Goal: Contribute content

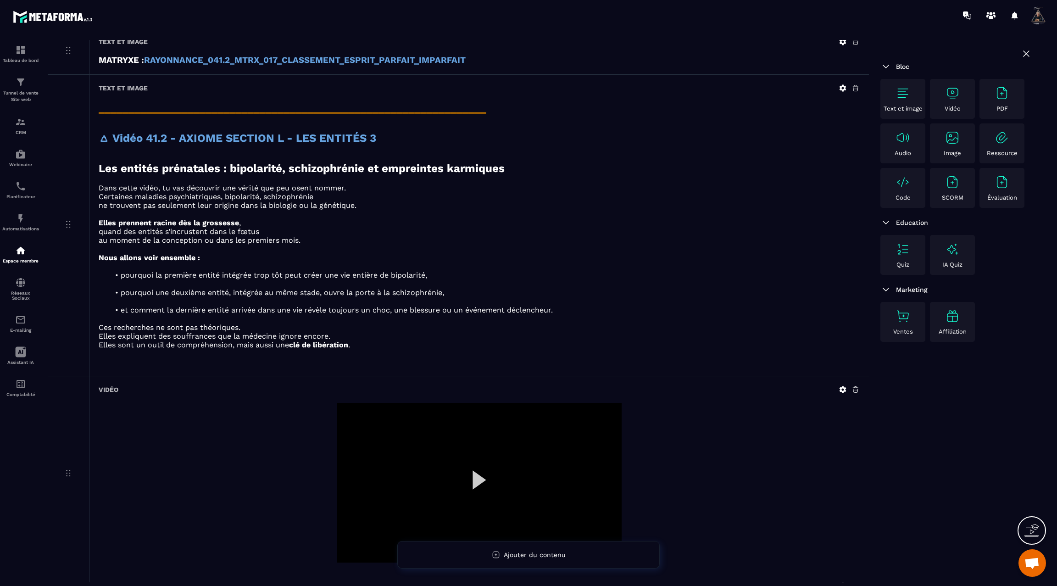
scroll to position [1172, 0]
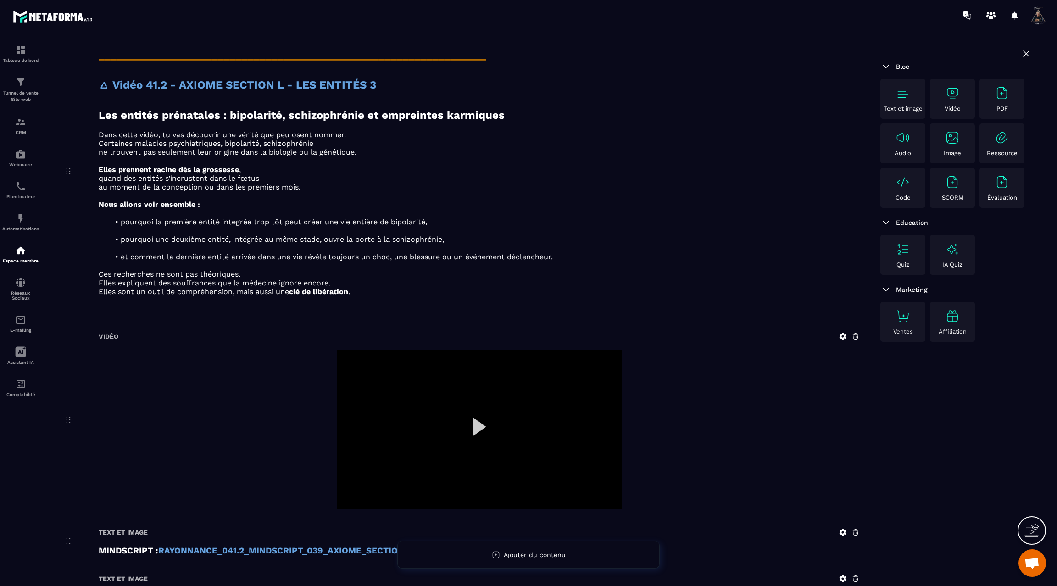
click at [485, 418] on div at bounding box center [479, 430] width 284 height 160
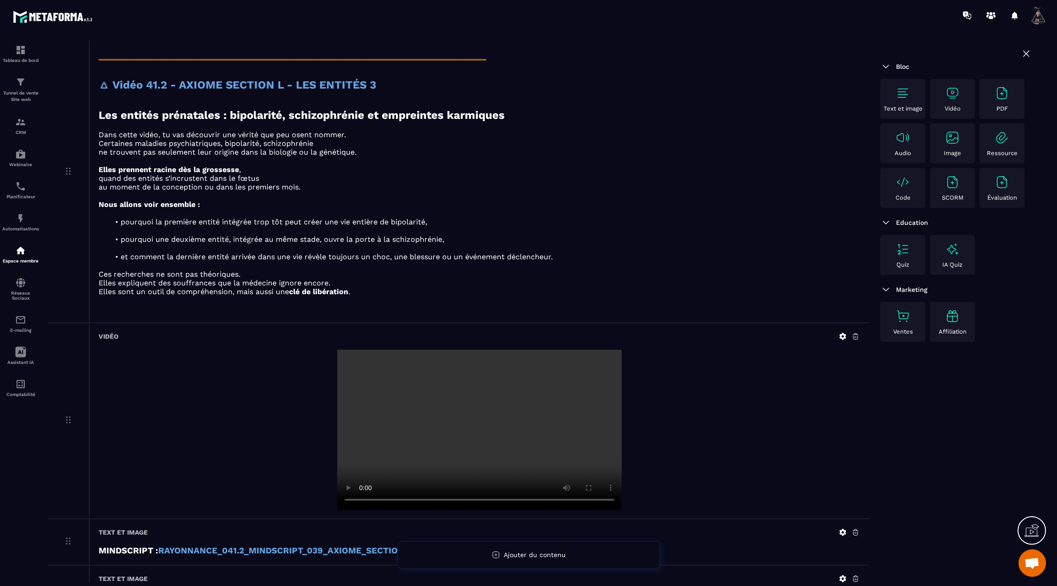
click at [462, 426] on video at bounding box center [479, 430] width 284 height 160
click at [839, 332] on icon at bounding box center [843, 336] width 8 height 8
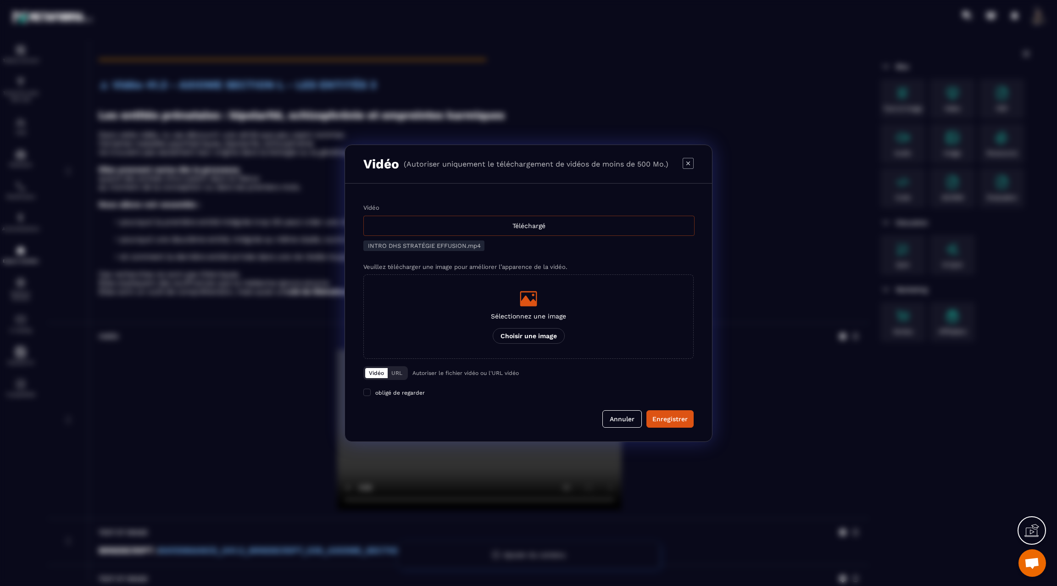
click at [501, 218] on div "Téléchargé" at bounding box center [528, 226] width 331 height 20
click at [0, 0] on input "Vidéo Téléchargé" at bounding box center [0, 0] width 0 height 0
click at [667, 419] on div "Enregistrer" at bounding box center [669, 418] width 35 height 9
click at [289, 357] on div "Modal window" at bounding box center [528, 293] width 1057 height 586
